Goal: Transaction & Acquisition: Purchase product/service

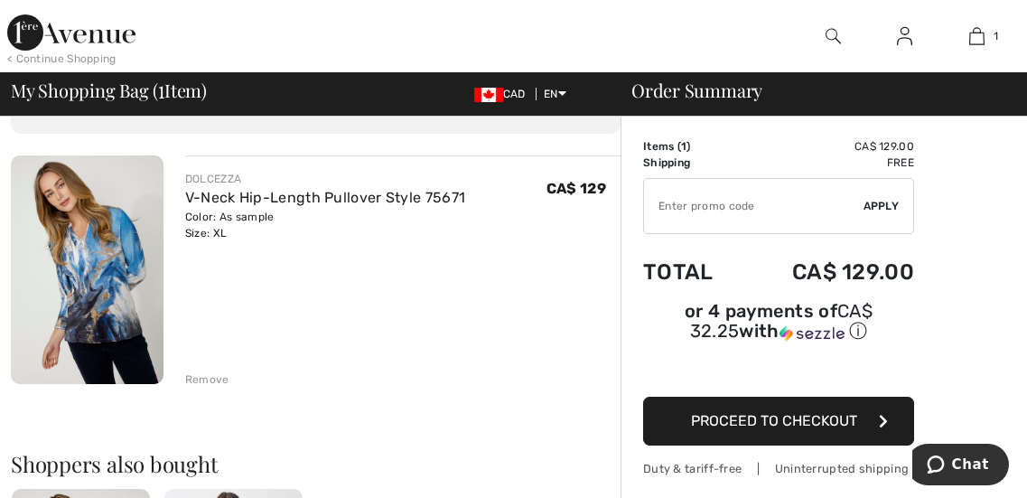
scroll to position [107, 0]
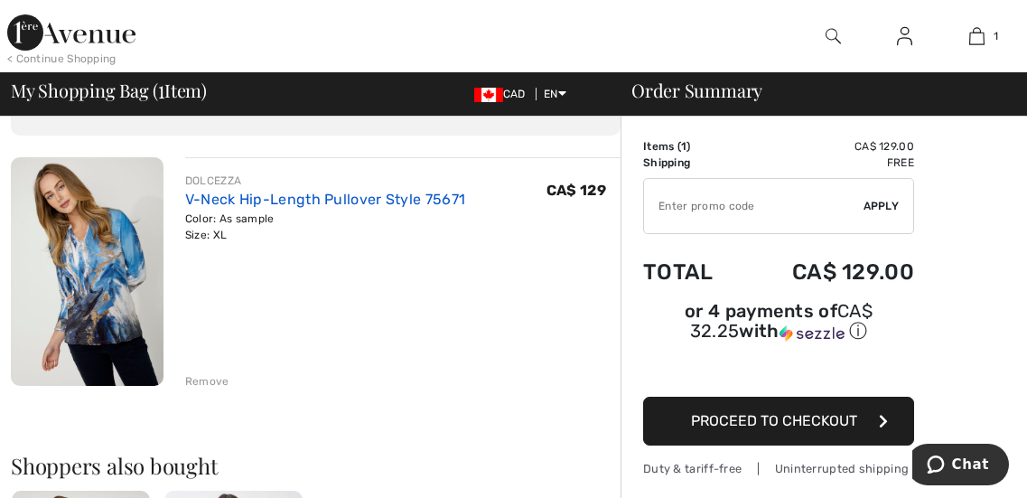
click at [230, 203] on link "V-Neck Hip-Length Pullover Style 75671" at bounding box center [325, 199] width 280 height 17
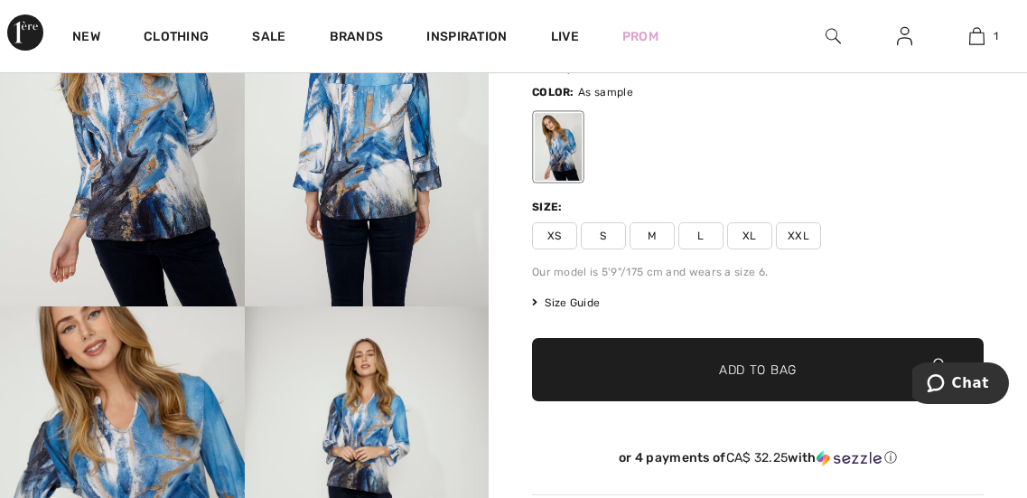
click at [582, 305] on span "Size Guide" at bounding box center [566, 302] width 68 height 16
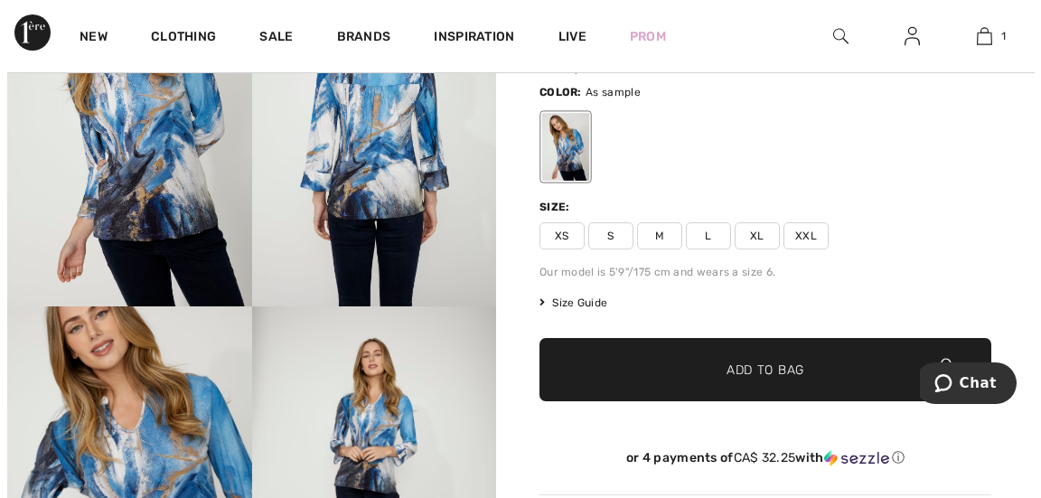
scroll to position [264, 0]
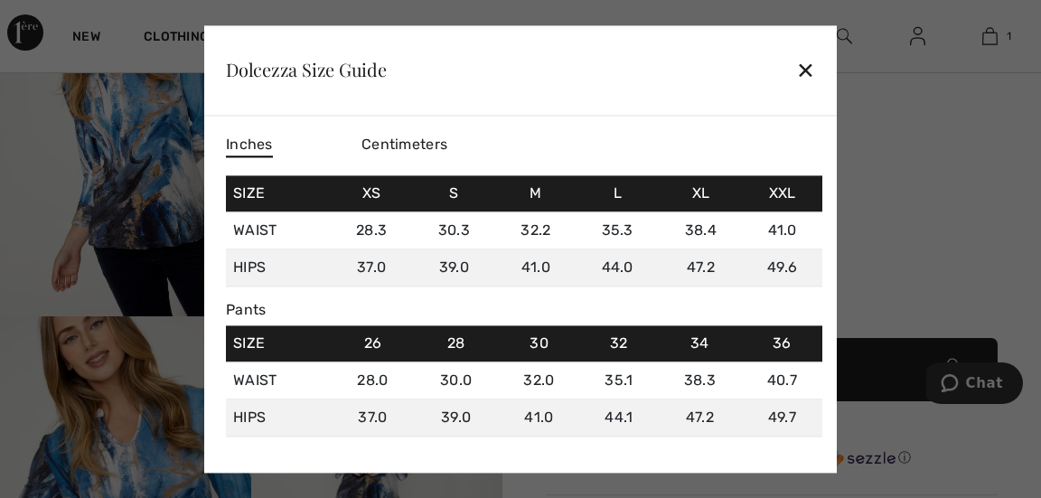
click at [574, 300] on div "Inches Centimeters Size XS S M L XL XXL Waist 28.3 30.3 32.2 35.3 38.4 41.0 Hip…" at bounding box center [524, 290] width 596 height 321
click at [802, 75] on div "✕" at bounding box center [805, 70] width 19 height 38
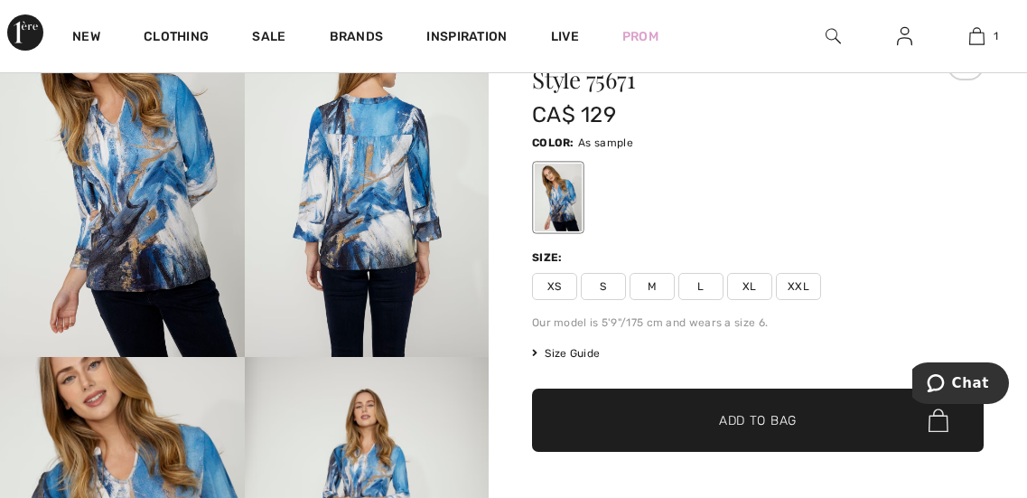
scroll to position [210, 0]
